Goal: Transaction & Acquisition: Purchase product/service

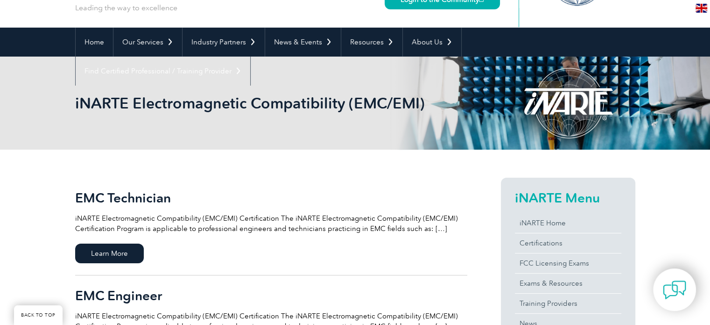
scroll to position [140, 0]
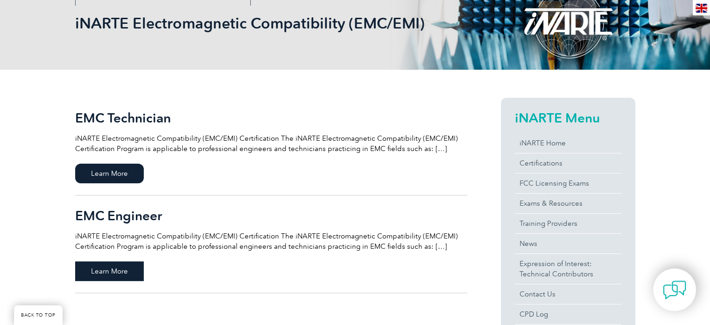
click at [113, 269] on span "Learn More" at bounding box center [109, 271] width 69 height 20
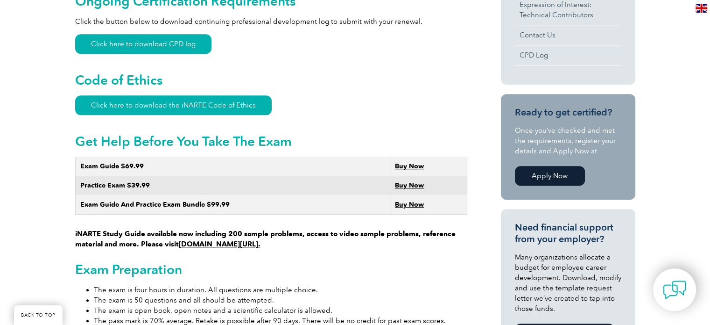
scroll to position [467, 0]
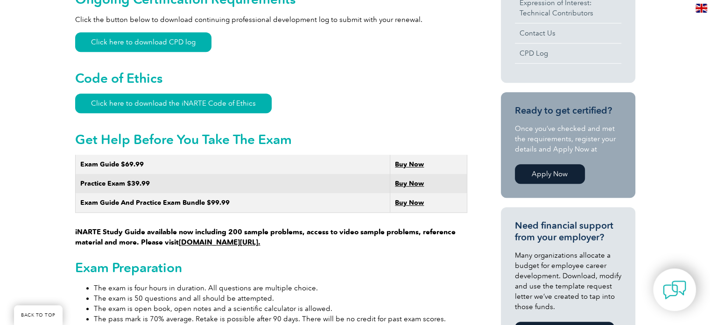
click at [413, 179] on strong "Buy Now" at bounding box center [409, 183] width 29 height 8
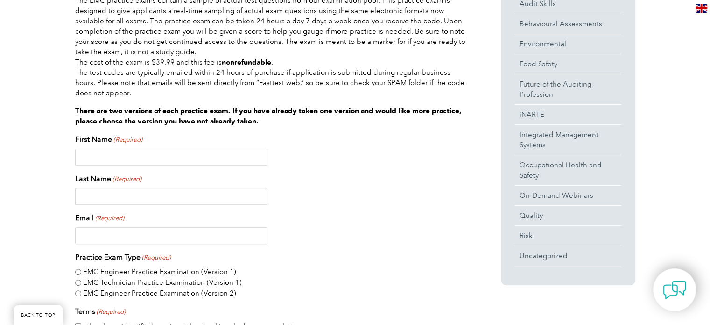
scroll to position [327, 0]
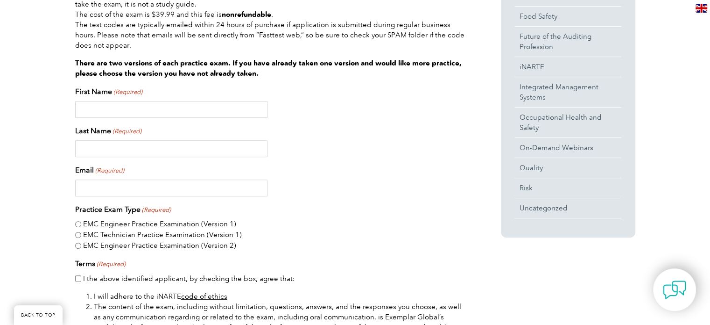
click at [103, 109] on input "First Name (Required)" at bounding box center [171, 109] width 192 height 17
type input "Maksim"
click at [113, 144] on input "Last Name (Required)" at bounding box center [171, 148] width 192 height 17
type input "[PERSON_NAME]"
click at [103, 186] on input "Email (Required)" at bounding box center [171, 187] width 192 height 17
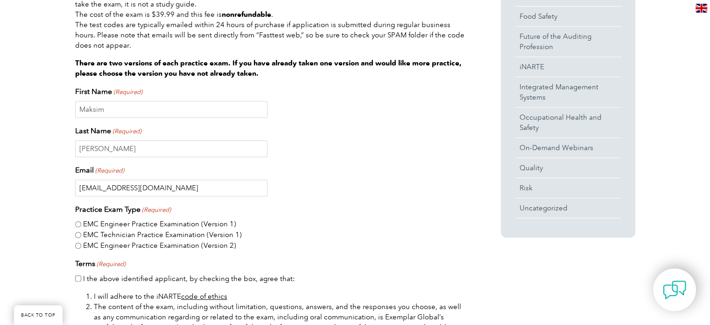
type input "[EMAIL_ADDRESS][DOMAIN_NAME]"
click at [80, 245] on input "EMC Engineer Practice Examination (Version 2)" at bounding box center [78, 245] width 6 height 6
radio input "true"
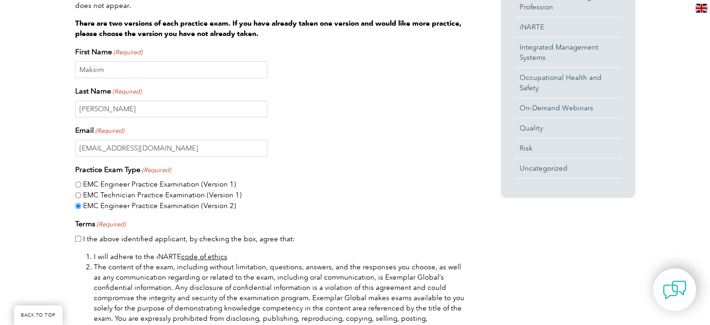
scroll to position [420, 0]
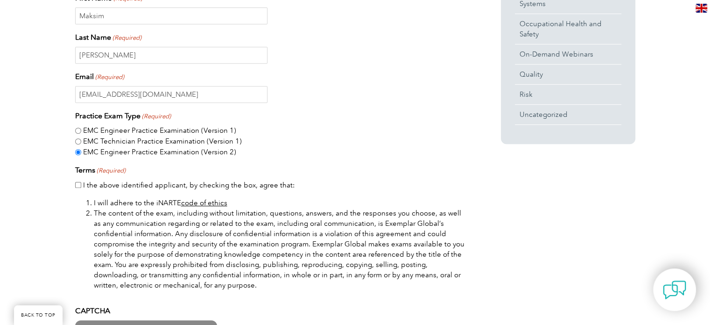
click at [78, 186] on input "I the above identified applicant, by checking the box, agree that:" at bounding box center [78, 185] width 6 height 6
checkbox input "true"
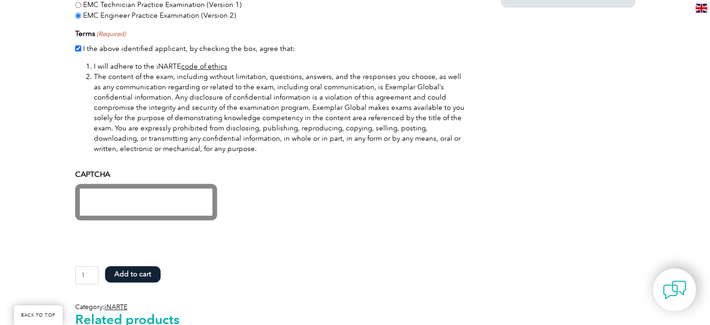
scroll to position [560, 0]
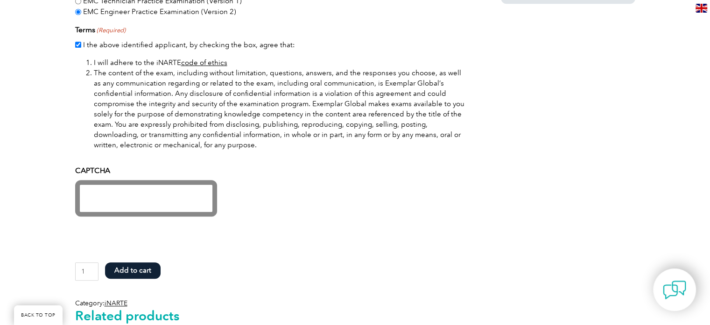
click at [149, 269] on button "Add to cart" at bounding box center [133, 270] width 56 height 16
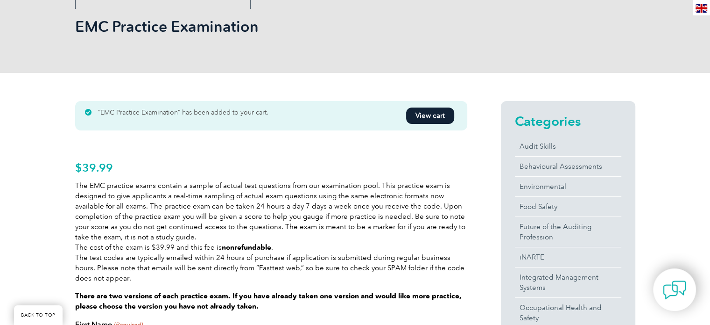
scroll to position [140, 0]
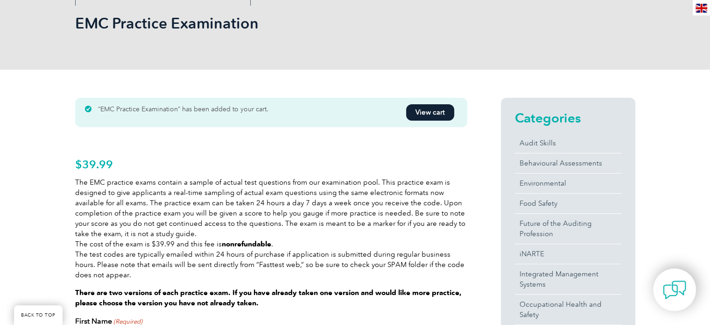
click at [441, 106] on link "View cart" at bounding box center [430, 112] width 48 height 16
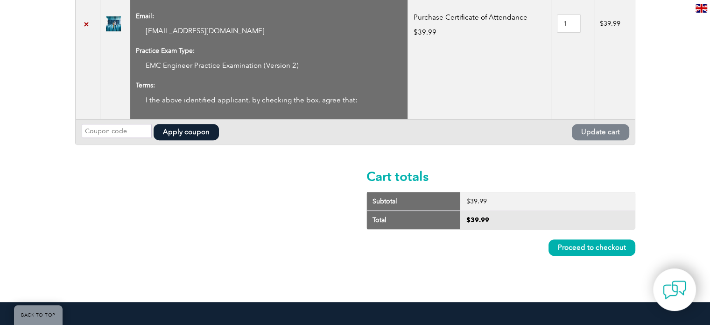
scroll to position [420, 0]
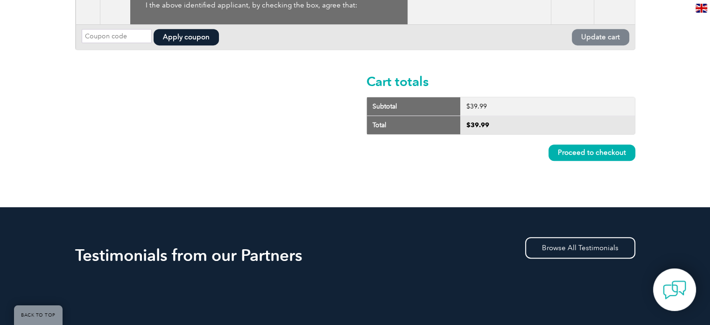
click at [604, 156] on link "Proceed to checkout" at bounding box center [592, 152] width 87 height 16
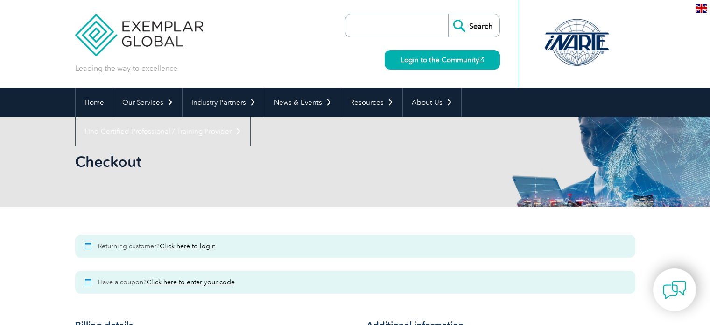
select select "NSW"
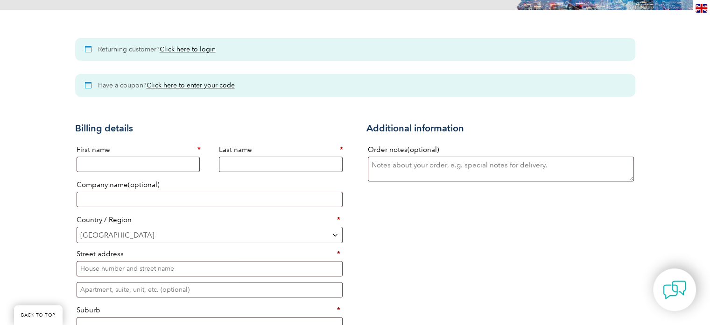
scroll to position [234, 0]
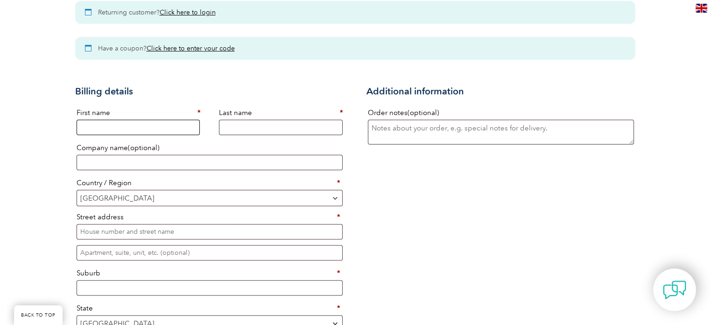
click at [157, 132] on input "First name *" at bounding box center [139, 127] width 124 height 15
type input "Maksim"
click at [235, 127] on input "Last name *" at bounding box center [281, 127] width 124 height 15
type input "[PERSON_NAME]"
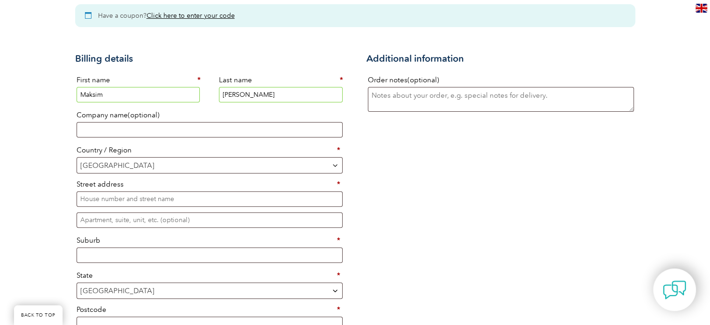
scroll to position [280, 0]
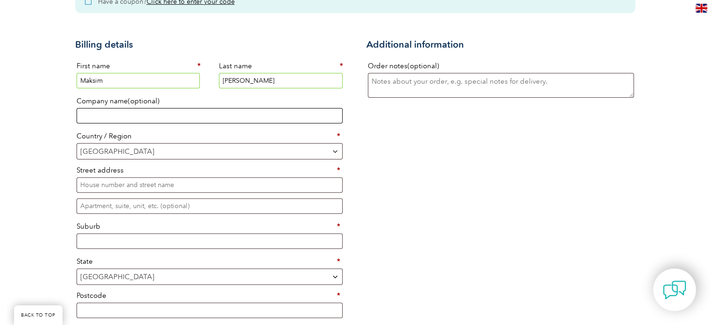
click at [131, 113] on input "Company name (optional)" at bounding box center [210, 115] width 266 height 15
click at [126, 152] on span "Australia" at bounding box center [209, 150] width 265 height 15
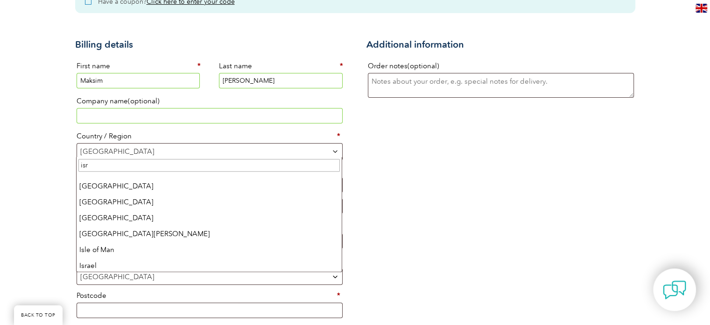
scroll to position [0, 0]
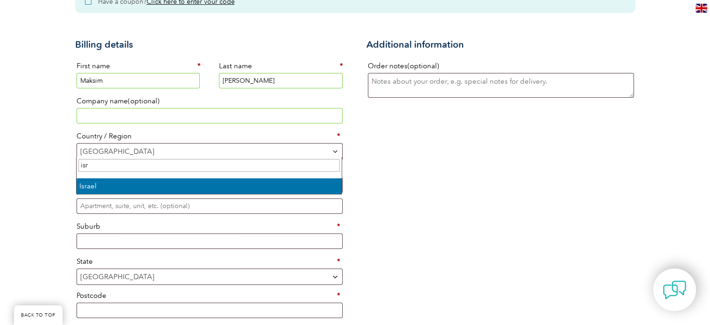
type input "isr"
select select "IL"
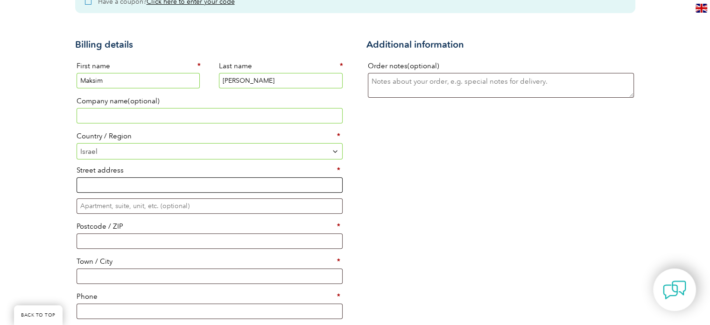
click at [110, 181] on input "Street address *" at bounding box center [210, 184] width 266 height 15
type input "21 Sderot Warburg"
click at [124, 205] on input "Apartment, suite, unit, etc. (optional)" at bounding box center [210, 205] width 266 height 15
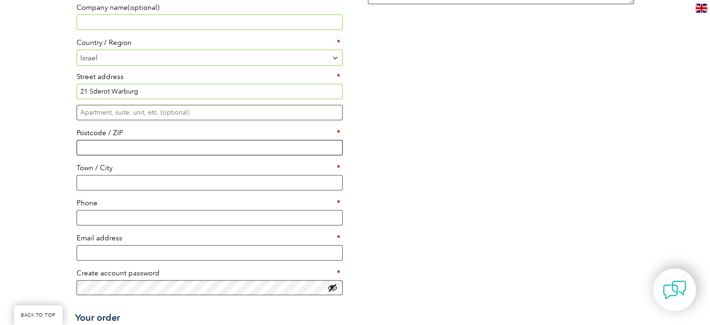
click at [103, 147] on input "Postcode / ZIP *" at bounding box center [210, 147] width 266 height 15
type input "2623737"
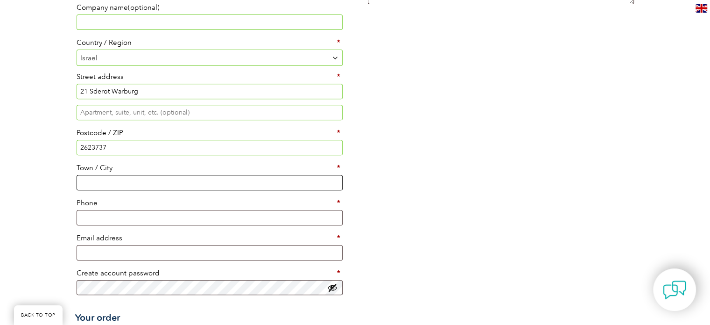
click at [103, 181] on input "Town / City *" at bounding box center [210, 182] width 266 height 15
type input "[GEOGRAPHIC_DATA]"
click at [105, 216] on input "Phone *" at bounding box center [210, 217] width 266 height 15
type input "[PHONE_NUMBER]"
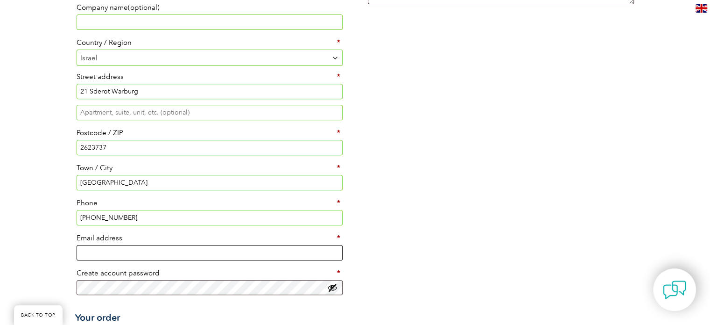
click at [102, 256] on input "Email address *" at bounding box center [210, 252] width 266 height 15
type input "[EMAIL_ADDRESS][DOMAIN_NAME]"
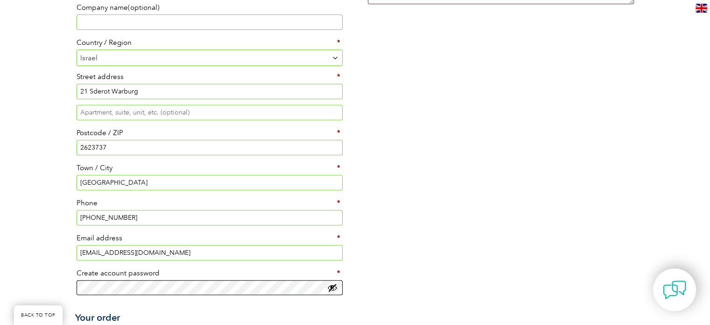
scroll to position [467, 0]
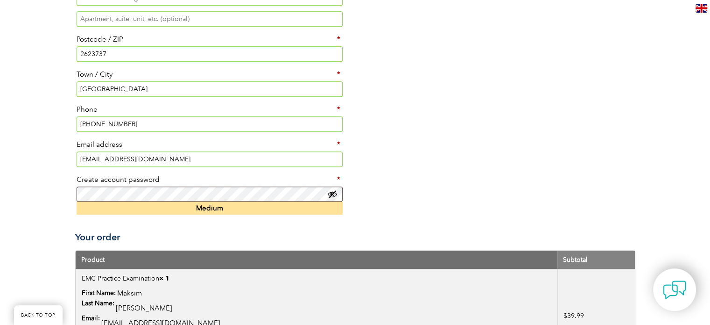
click at [168, 226] on form "Billing details First name * Maksim Last name * Filobodchenko Company name (opt…" at bounding box center [355, 41] width 560 height 404
click at [336, 191] on button "Show password" at bounding box center [332, 194] width 10 height 10
click at [336, 191] on button "Hide password" at bounding box center [332, 194] width 10 height 10
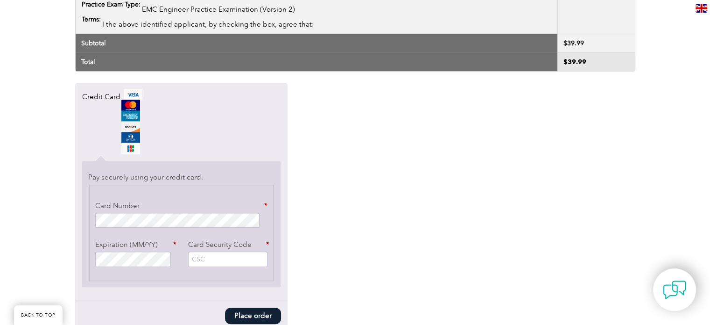
scroll to position [841, 0]
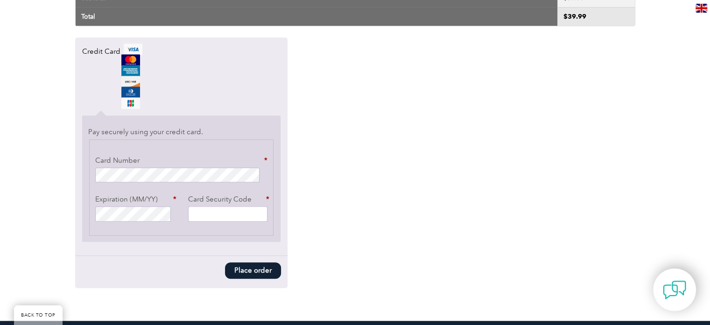
click at [201, 212] on input "Card Security Code *" at bounding box center [227, 213] width 79 height 15
type input "434"
click at [248, 265] on button "Place order" at bounding box center [253, 270] width 56 height 16
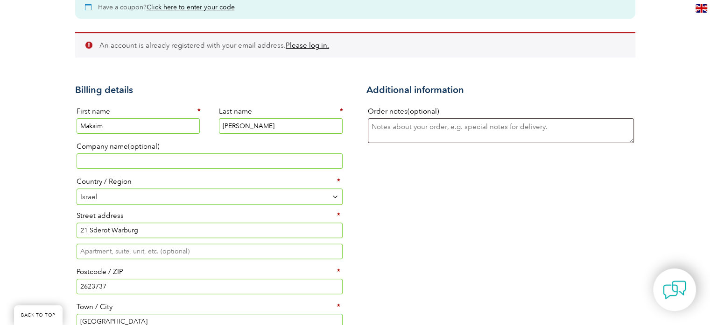
scroll to position [260, 0]
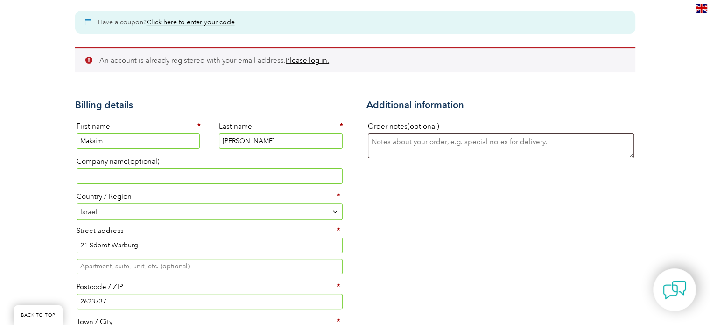
click at [305, 62] on link "Please log in." at bounding box center [307, 60] width 43 height 8
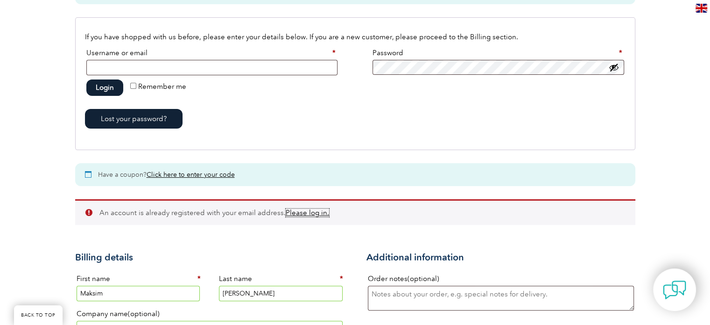
scroll to position [247, 0]
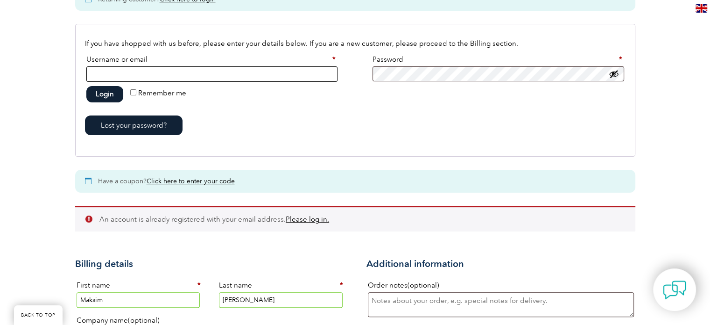
click at [156, 76] on input "Username or email * Required" at bounding box center [211, 73] width 251 height 15
type input "[EMAIL_ADDRESS][DOMAIN_NAME]"
click at [107, 96] on button "Login" at bounding box center [104, 94] width 37 height 16
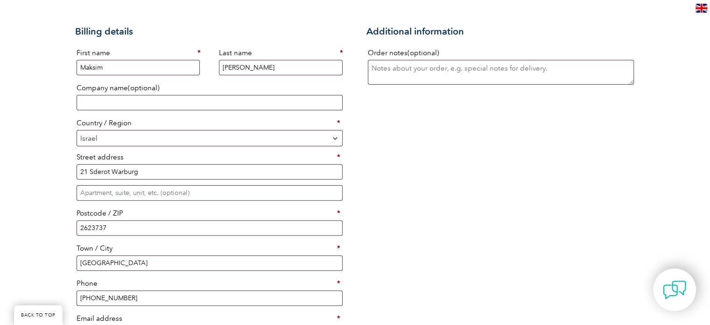
scroll to position [280, 0]
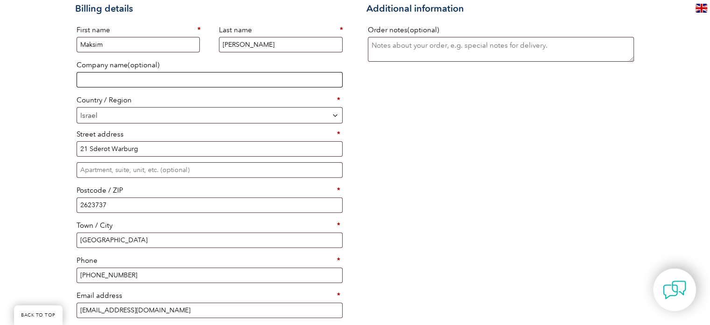
click at [146, 82] on input "Company name (optional)" at bounding box center [210, 79] width 266 height 15
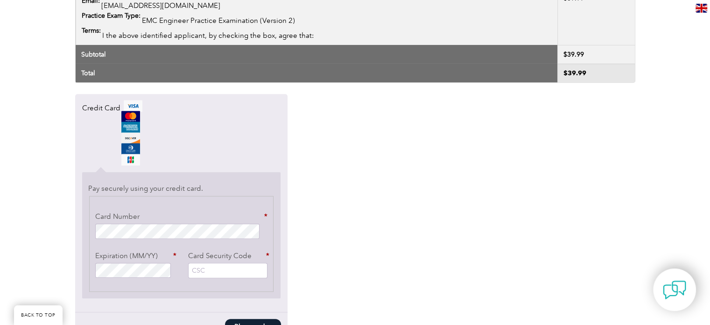
scroll to position [794, 0]
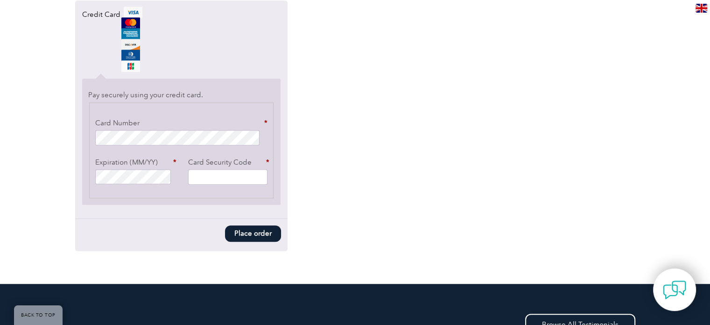
click at [217, 170] on input "Card Security Code *" at bounding box center [227, 176] width 79 height 15
type input "434"
click at [260, 197] on div "Pay securely using your credit card. Payment Info Card Number * Expiration (MM/…" at bounding box center [181, 141] width 199 height 126
click at [258, 233] on button "Place order" at bounding box center [253, 233] width 56 height 16
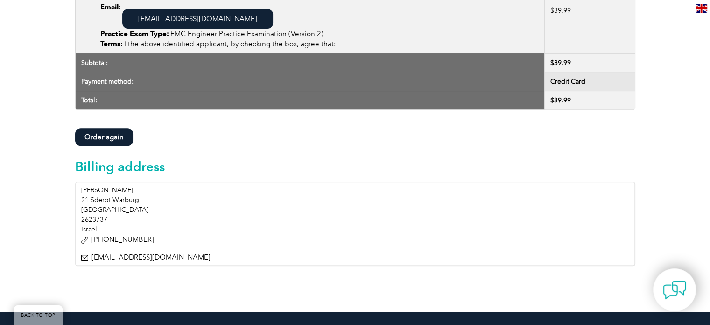
scroll to position [280, 0]
